Goal: Information Seeking & Learning: Learn about a topic

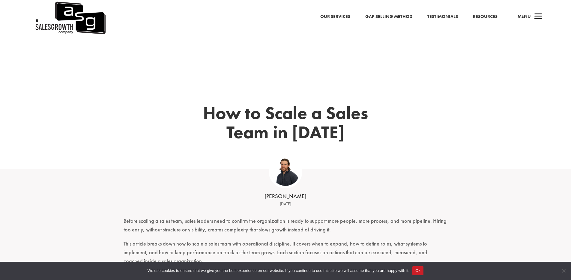
scroll to position [2, 0]
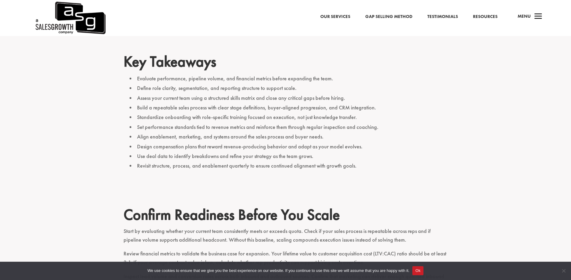
scroll to position [242, 0]
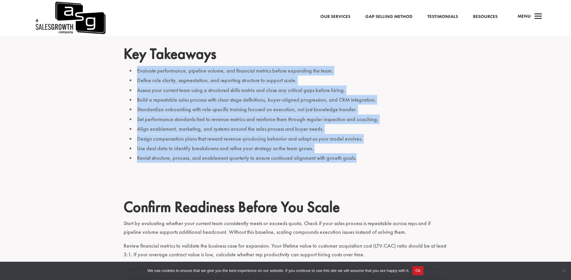
drag, startPoint x: 354, startPoint y: 160, endPoint x: 136, endPoint y: 70, distance: 235.4
click at [136, 70] on ul "Evaluate performance, pipeline volume, and financial metrics before expanding t…" at bounding box center [286, 118] width 324 height 104
copy ul "Evaluate performance, pipeline volume, and financial metrics before expanding t…"
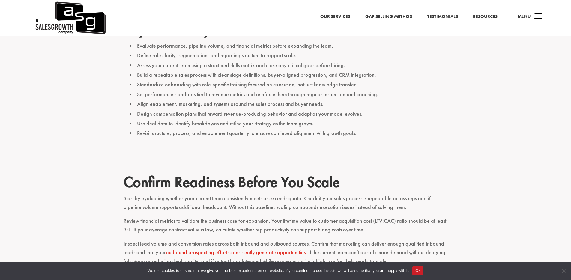
scroll to position [267, 0]
click at [210, 62] on li "Assess your current team using a structured skills matrix and close any critica…" at bounding box center [289, 66] width 318 height 10
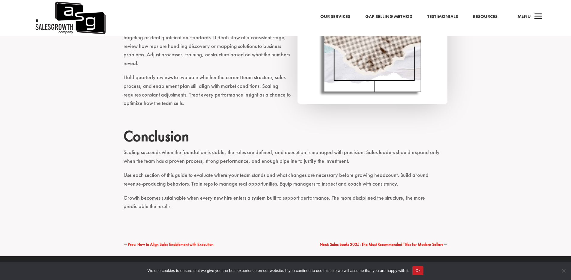
scroll to position [1617, 0]
